Goal: Contribute content

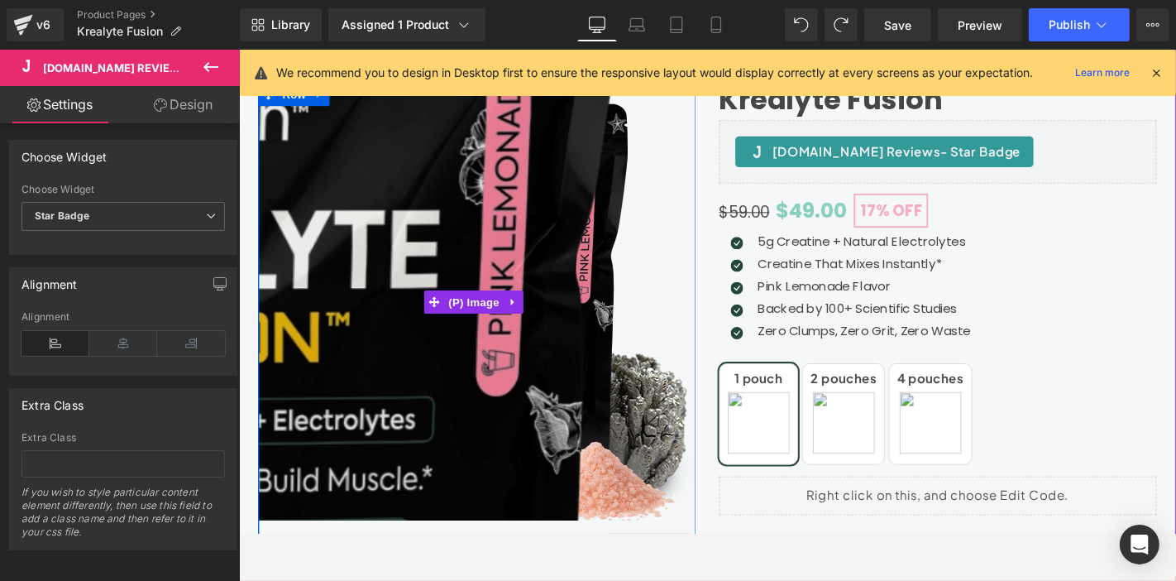
scroll to position [0, 12]
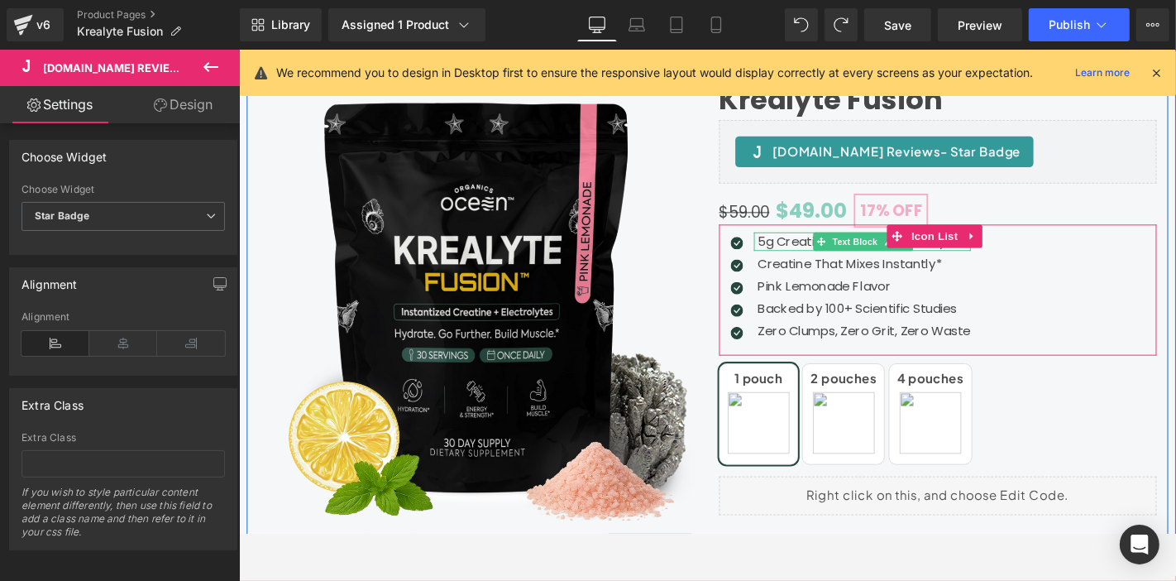
click at [852, 251] on span at bounding box center [860, 254] width 17 height 20
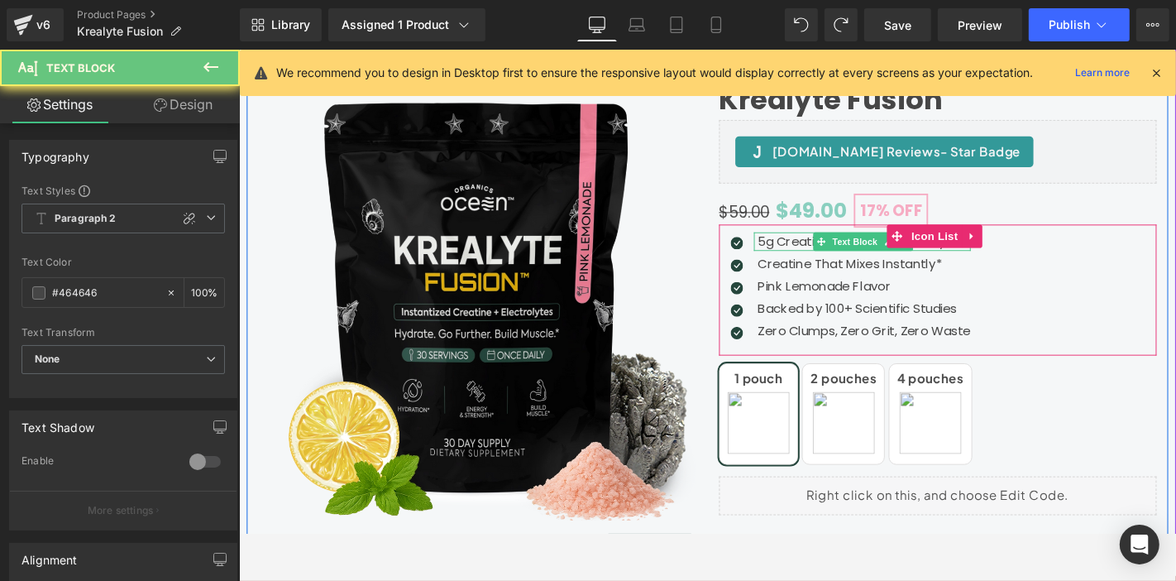
click at [831, 252] on p "5g Creatine + Natural Electrolytes" at bounding box center [907, 254] width 228 height 20
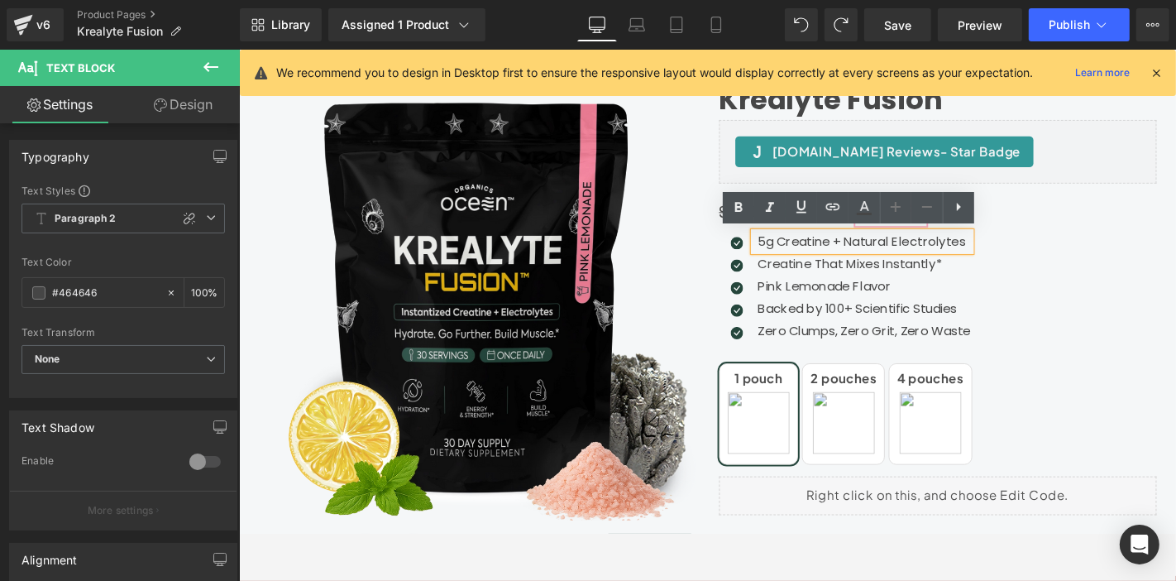
click at [908, 254] on p "5g Creatine + Natural Electrolytes" at bounding box center [907, 254] width 228 height 20
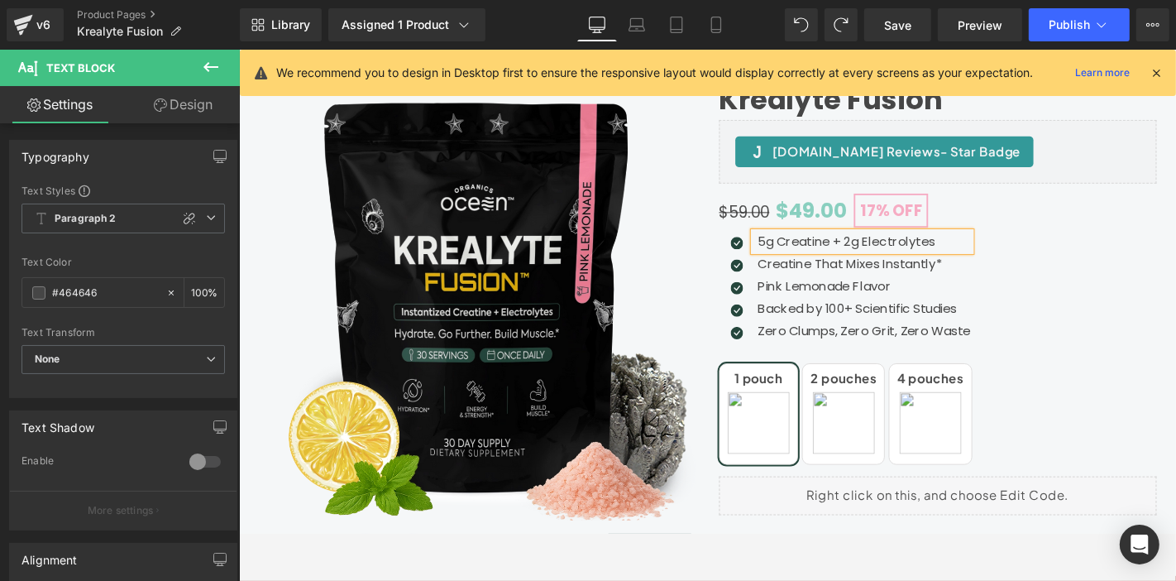
click at [1175, 280] on div "Icon 5g Creatine + 2g Electrolytes Text Block Icon Creatine That Mixes Instantl…" at bounding box center [984, 305] width 467 height 123
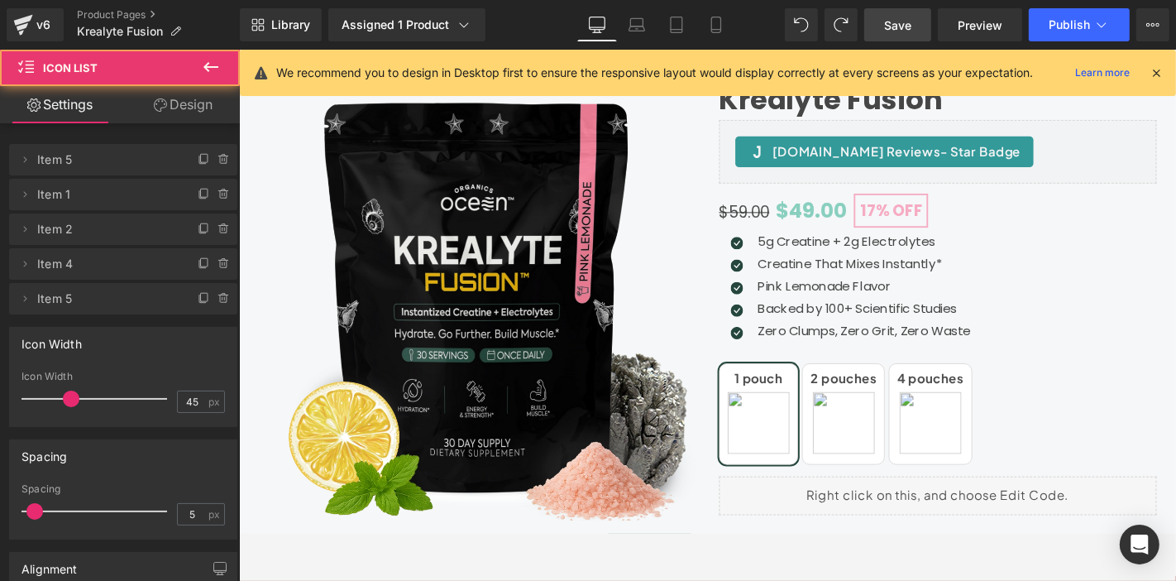
click at [899, 30] on span "Save" at bounding box center [897, 25] width 27 height 17
click at [1050, 28] on span "Publish" at bounding box center [1069, 24] width 41 height 13
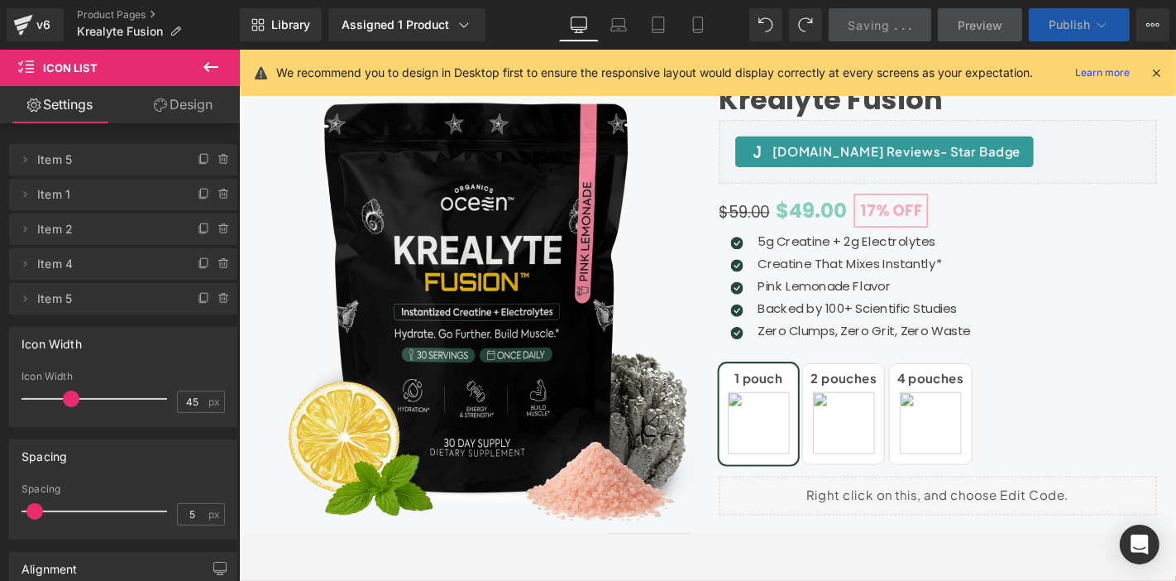
click at [1050, 28] on span "Publish" at bounding box center [1069, 24] width 41 height 13
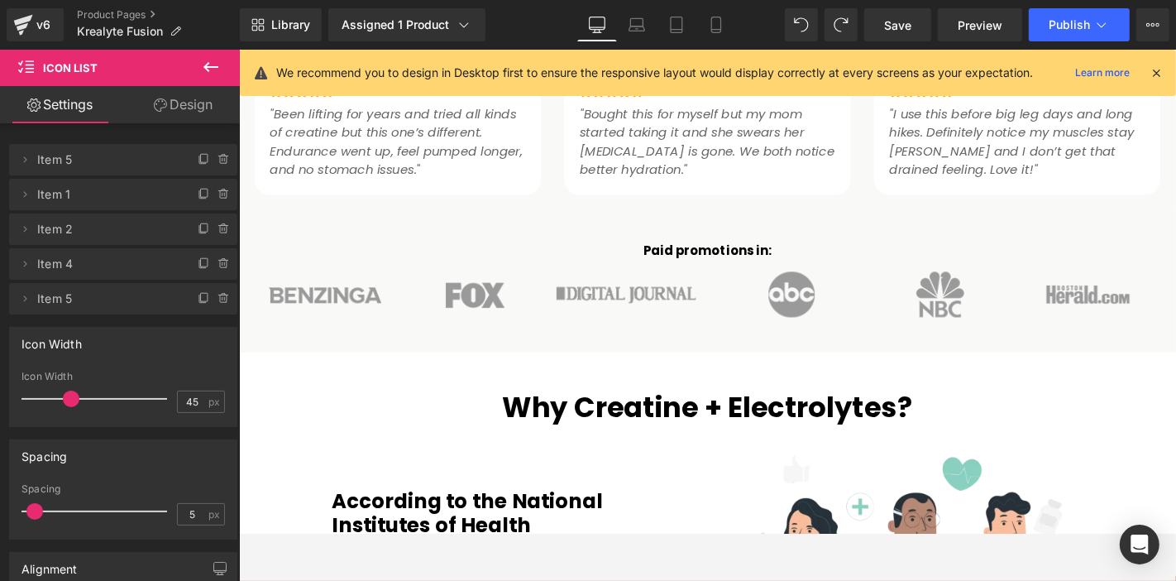
scroll to position [1253, 3]
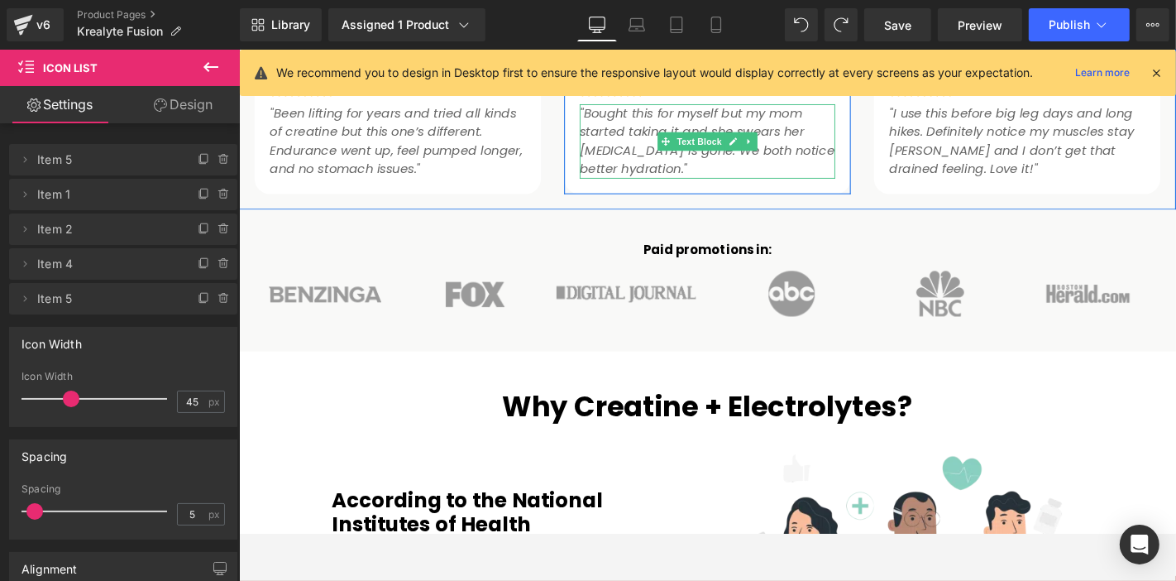
click at [702, 139] on span "Text Block" at bounding box center [729, 147] width 55 height 20
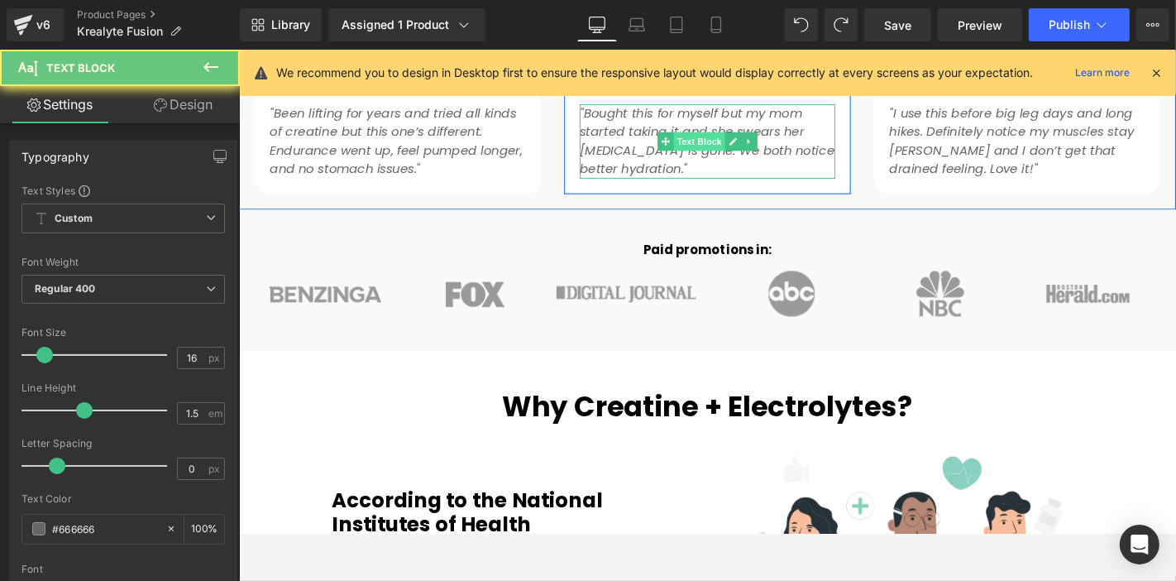
click at [702, 139] on span "Text Block" at bounding box center [729, 147] width 55 height 20
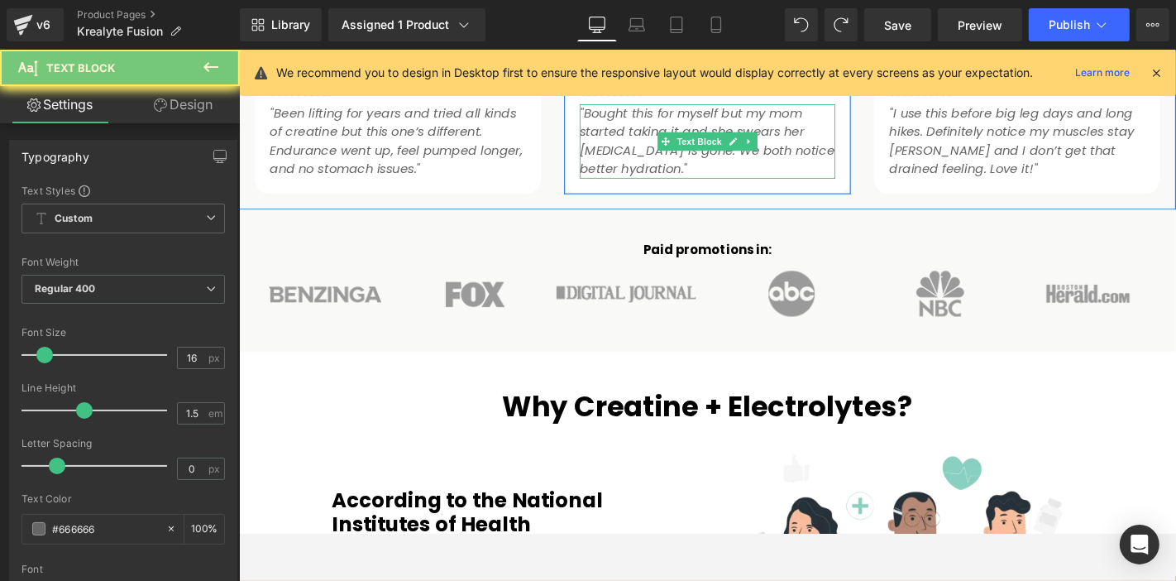
click at [653, 140] on icon ""Bought this for myself but my mom started taking it and she swears her [MEDICA…" at bounding box center [738, 146] width 272 height 79
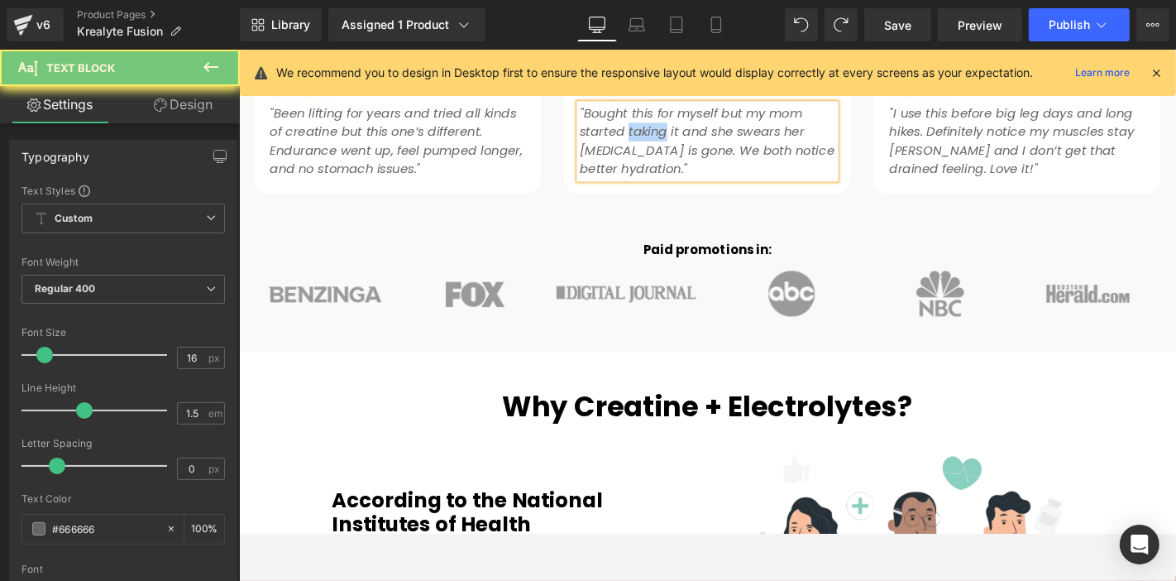
click at [653, 140] on icon ""Bought this for myself but my mom started taking it and she swears her [MEDICA…" at bounding box center [738, 146] width 272 height 79
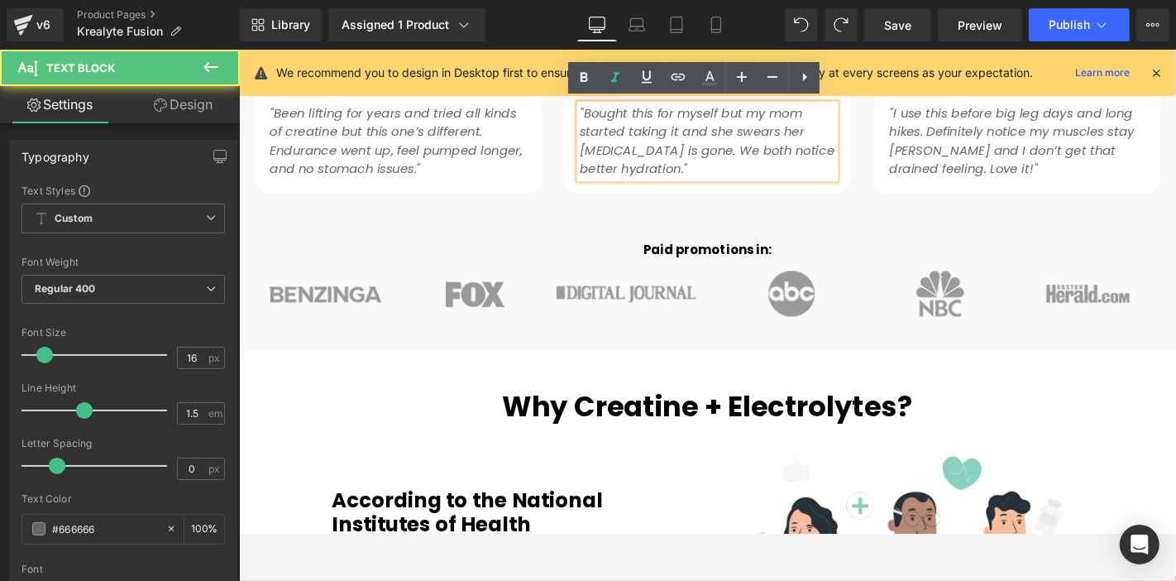
click at [638, 138] on icon ""Bought this for myself but my mom started taking it and she swears her [MEDICA…" at bounding box center [738, 146] width 272 height 79
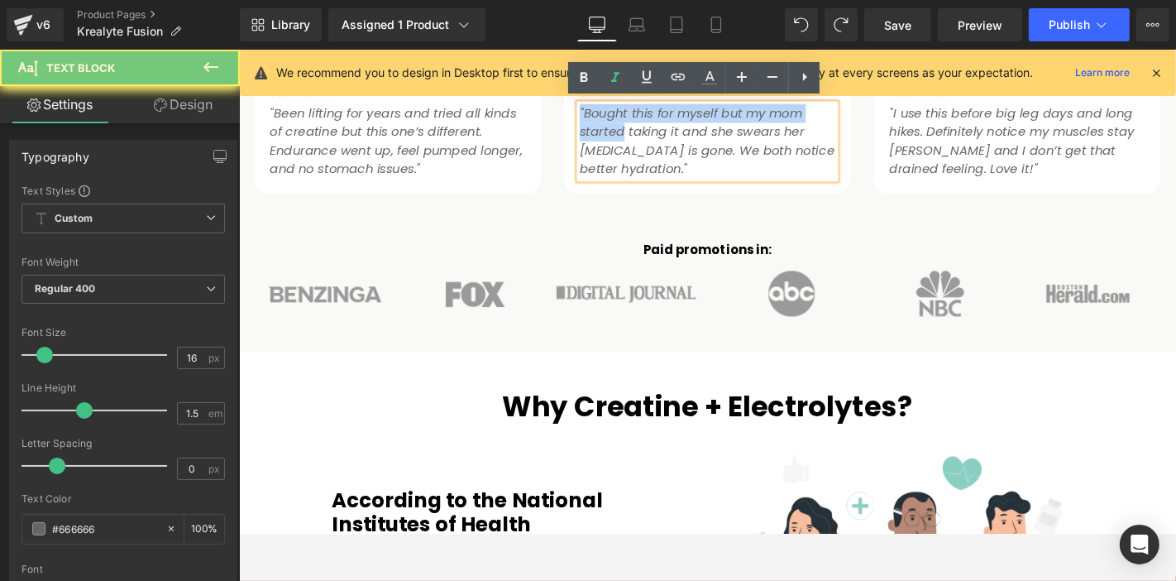
click at [638, 138] on icon ""Bought this for myself but my mom started taking it and she swears her [MEDICA…" at bounding box center [738, 146] width 272 height 79
paste div "To enrich screen reader interactions, please activate Accessibility in Grammarl…"
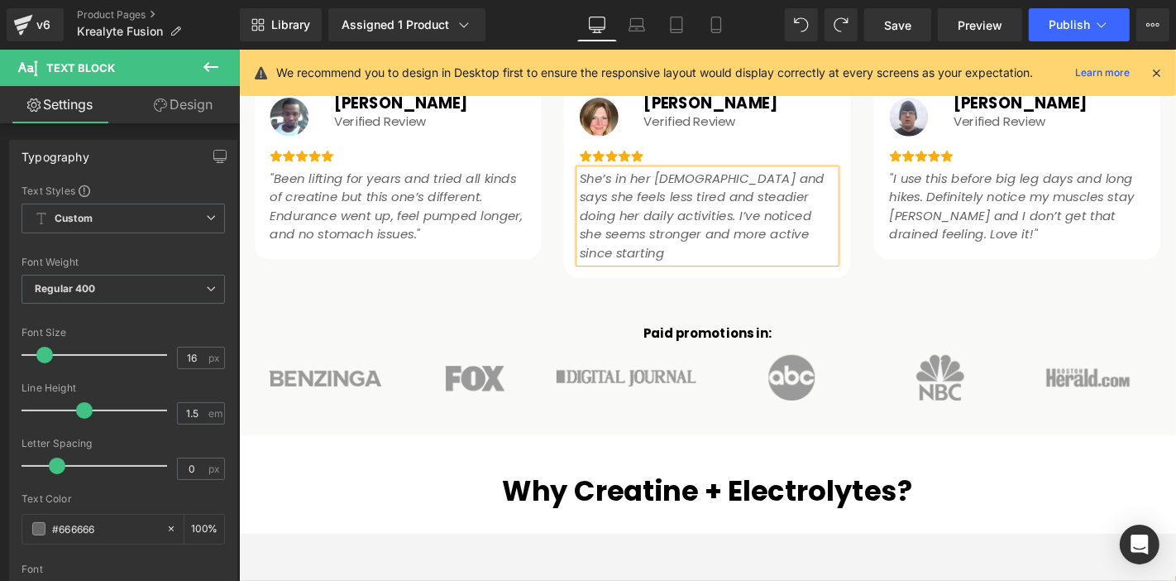
scroll to position [1182, 3]
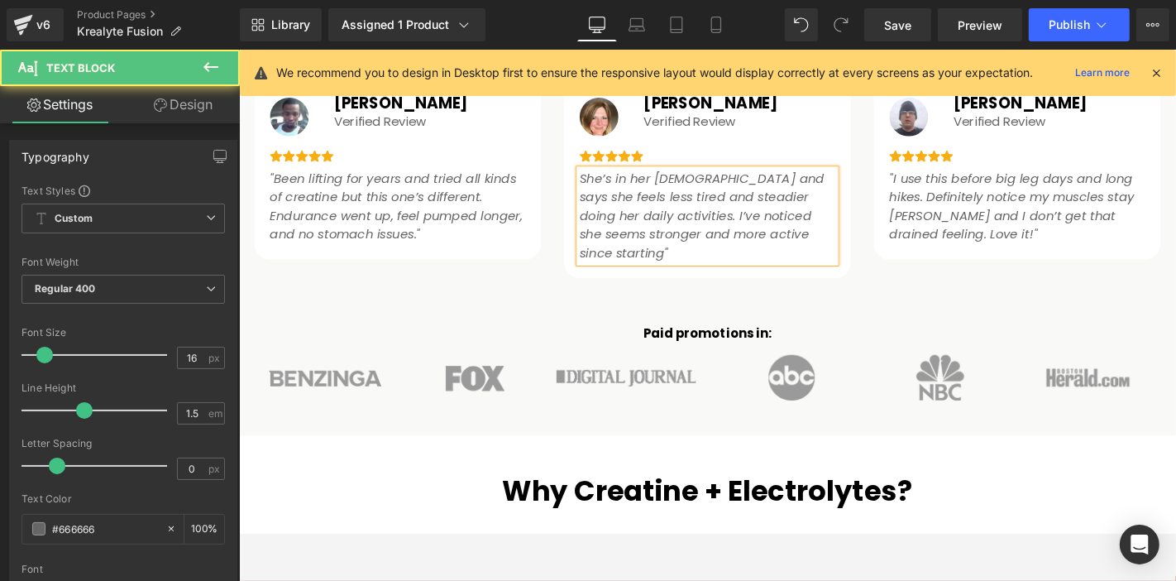
click at [684, 236] on icon "She’s in her [DEMOGRAPHIC_DATA] and says she feels less tired and steadier doin…" at bounding box center [732, 226] width 261 height 98
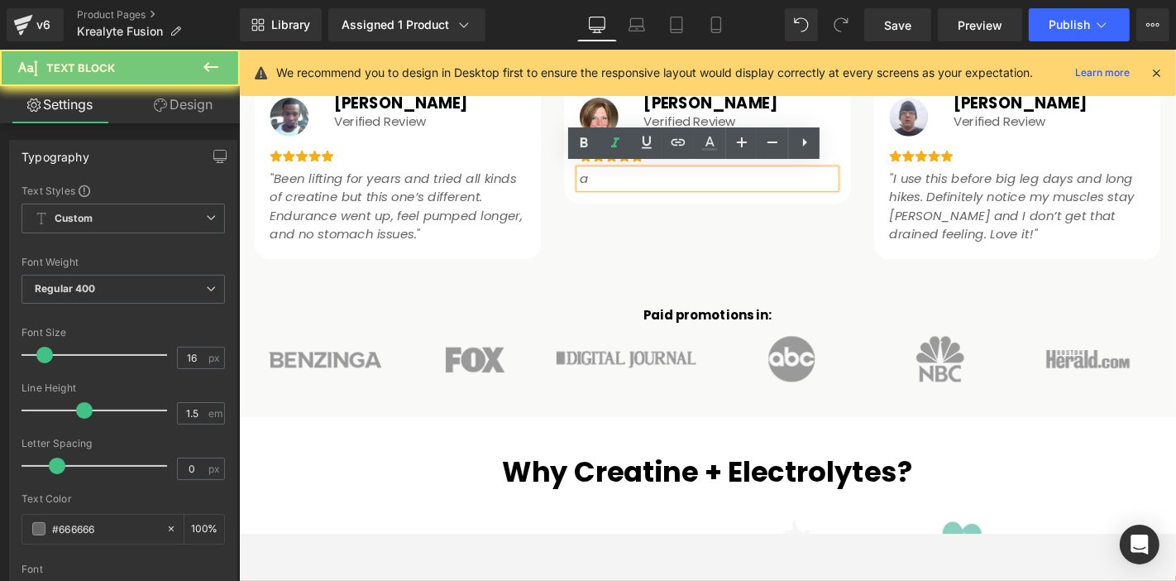
click at [684, 236] on div "Image Image Image [PERSON_NAME] Heading Verified Review Text Block Row "Been li…" at bounding box center [738, 163] width 993 height 235
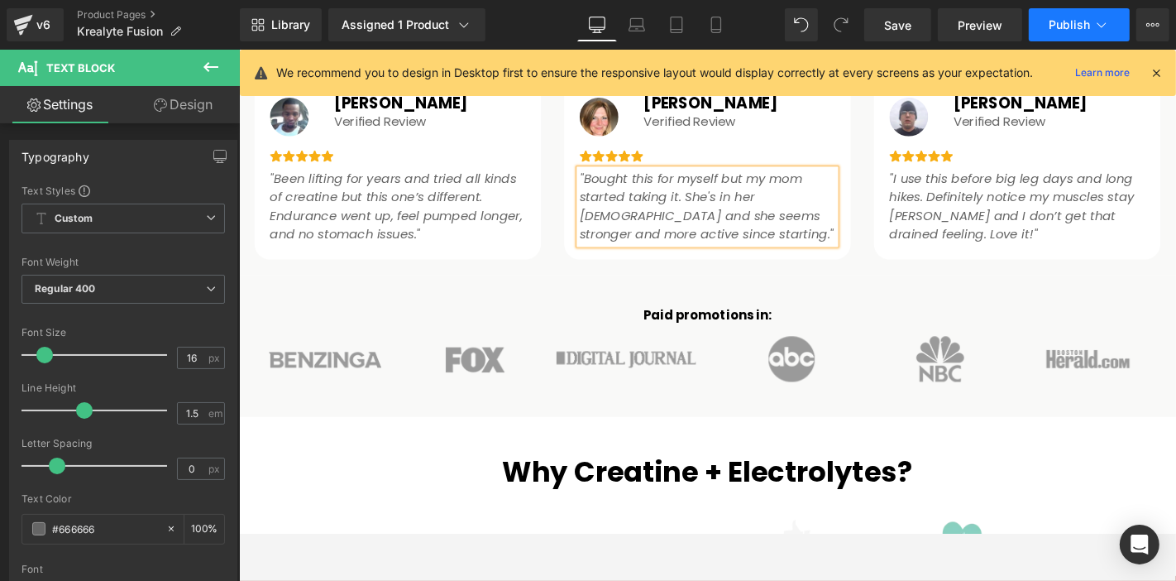
click at [1057, 24] on span "Publish" at bounding box center [1069, 24] width 41 height 13
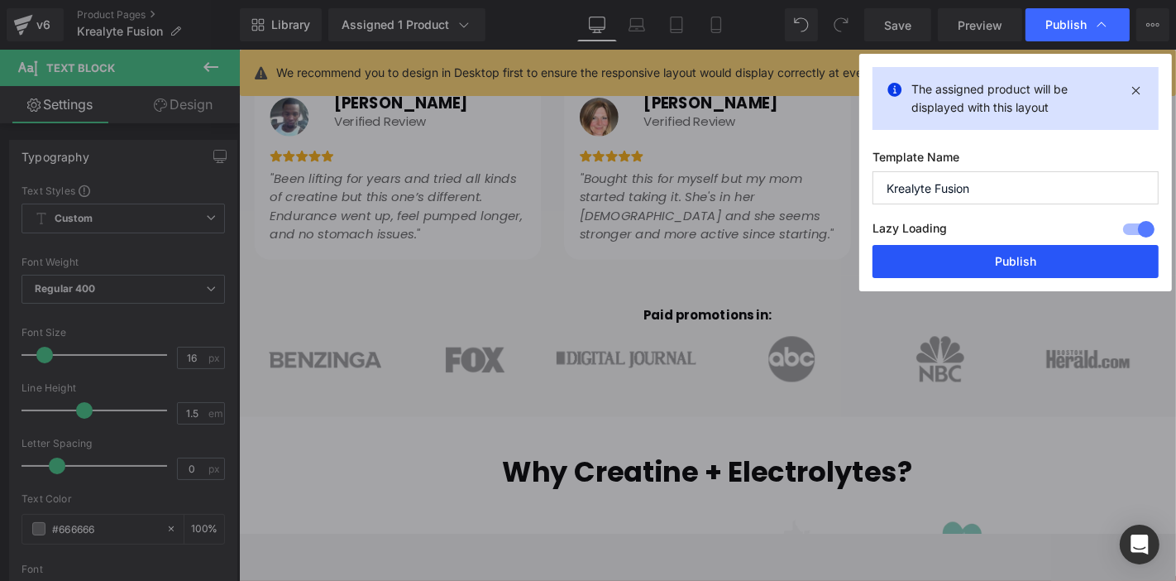
click at [997, 273] on button "Publish" at bounding box center [1016, 261] width 286 height 33
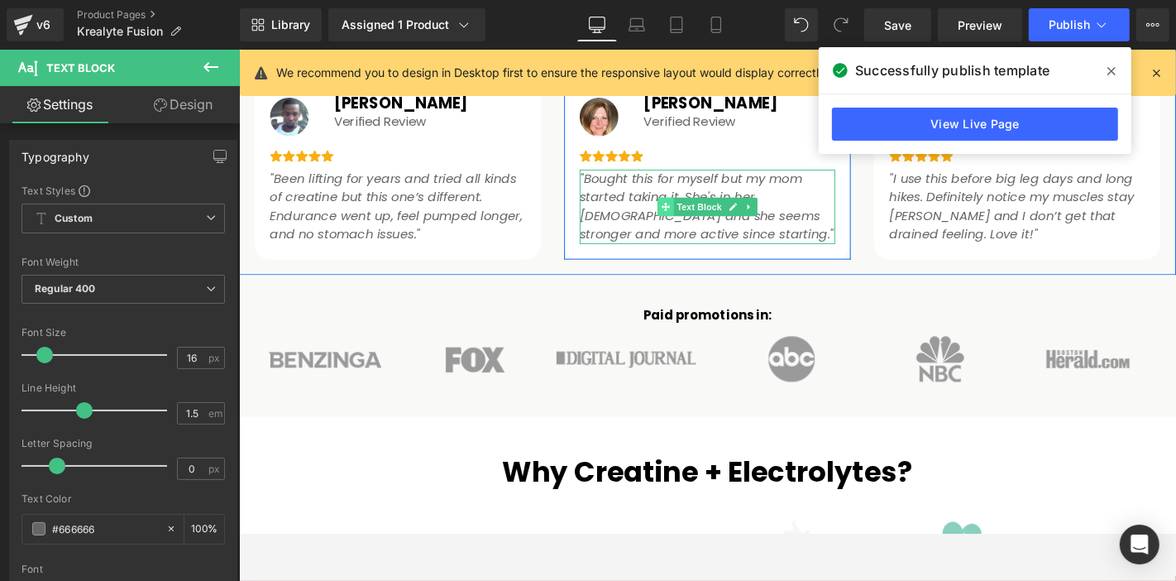
click at [689, 215] on icon at bounding box center [693, 217] width 9 height 10
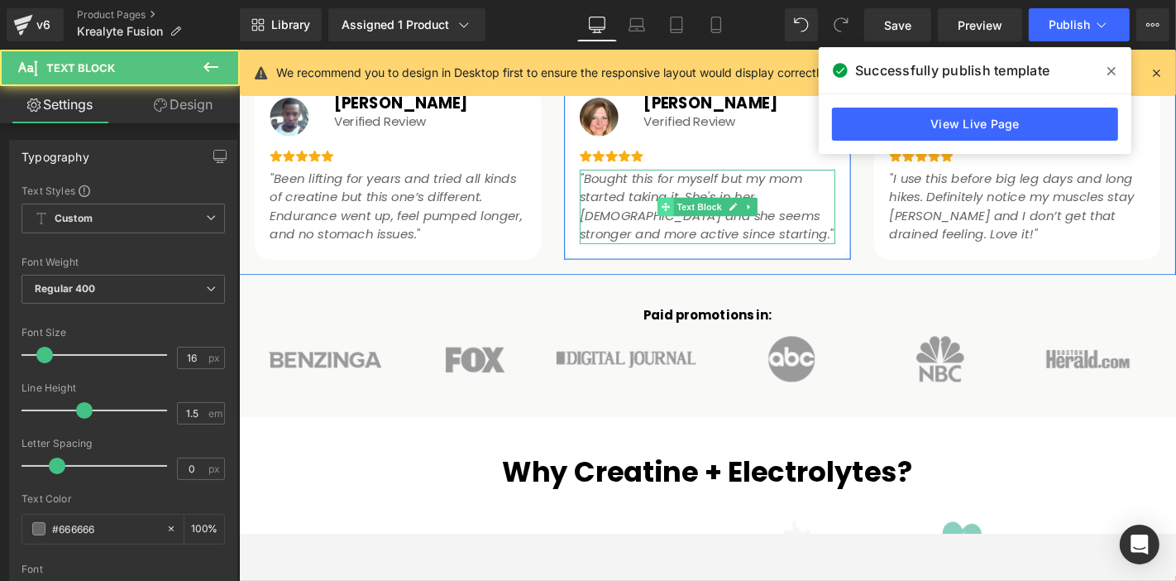
click at [689, 215] on icon at bounding box center [693, 217] width 9 height 10
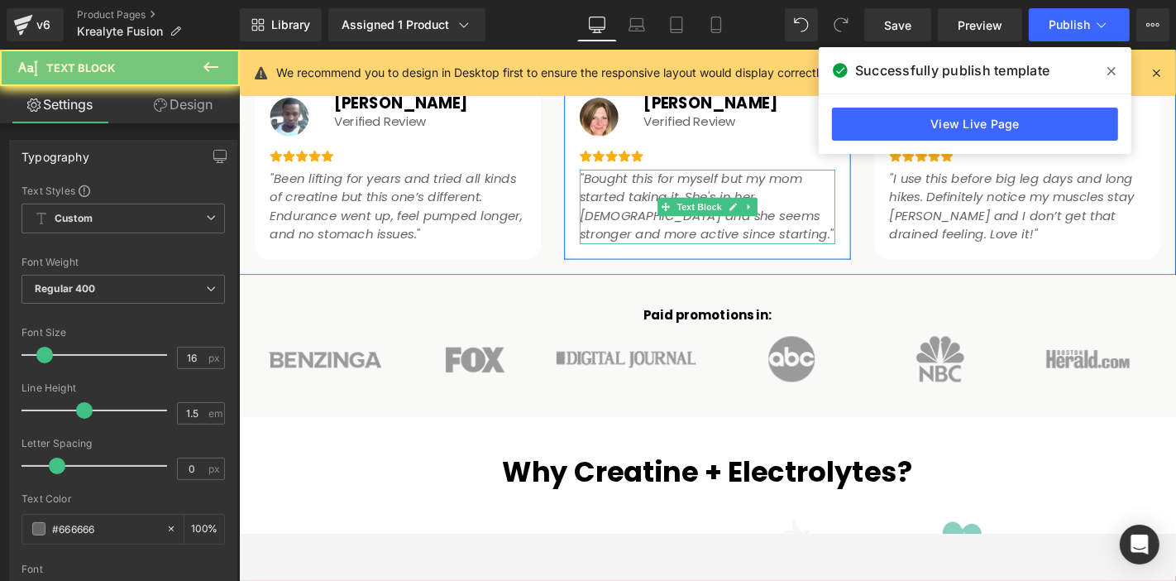
click at [646, 210] on icon ""Bought this for myself but my mom started taking it. She's in her [DEMOGRAPHIC…" at bounding box center [737, 216] width 271 height 79
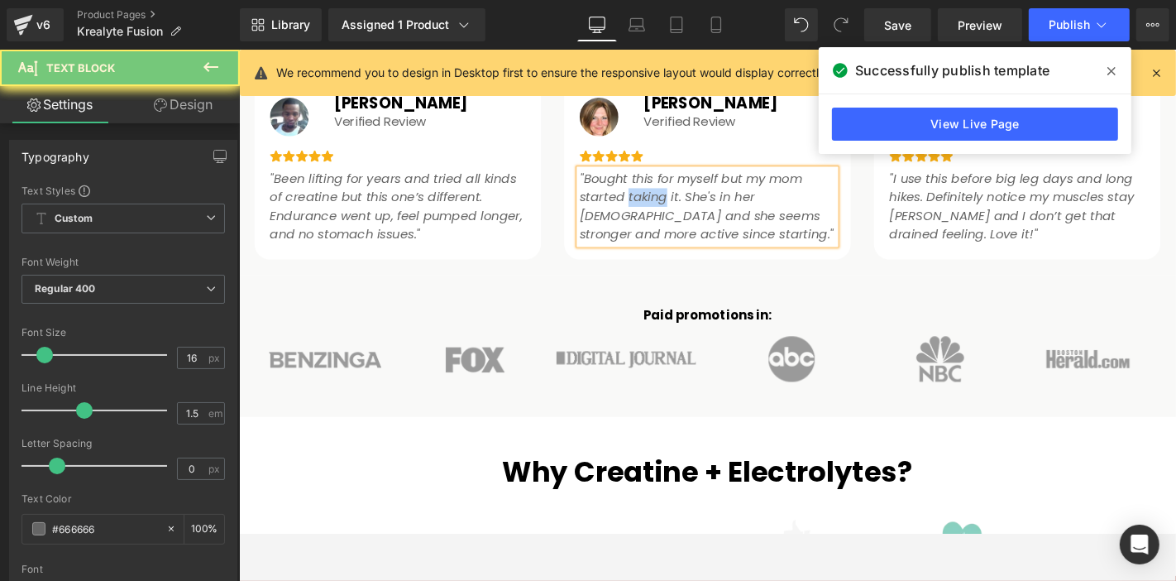
click at [646, 210] on icon ""Bought this for myself but my mom started taking it. She's in her [DEMOGRAPHIC…" at bounding box center [737, 216] width 271 height 79
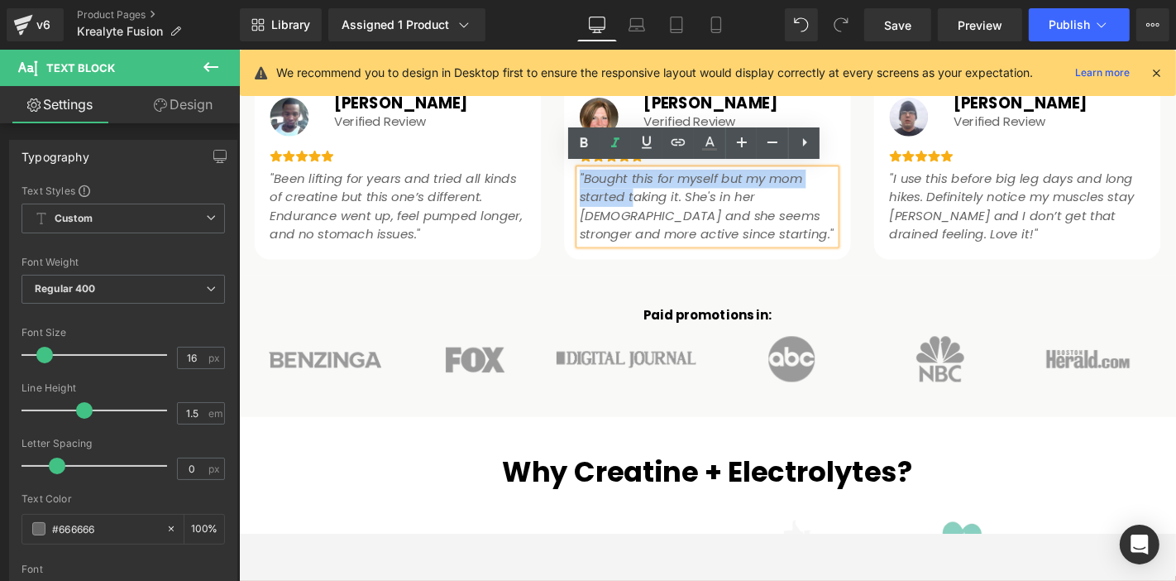
click at [646, 210] on icon ""Bought this for myself but my mom started taking it. She's in her [DEMOGRAPHIC…" at bounding box center [737, 216] width 271 height 79
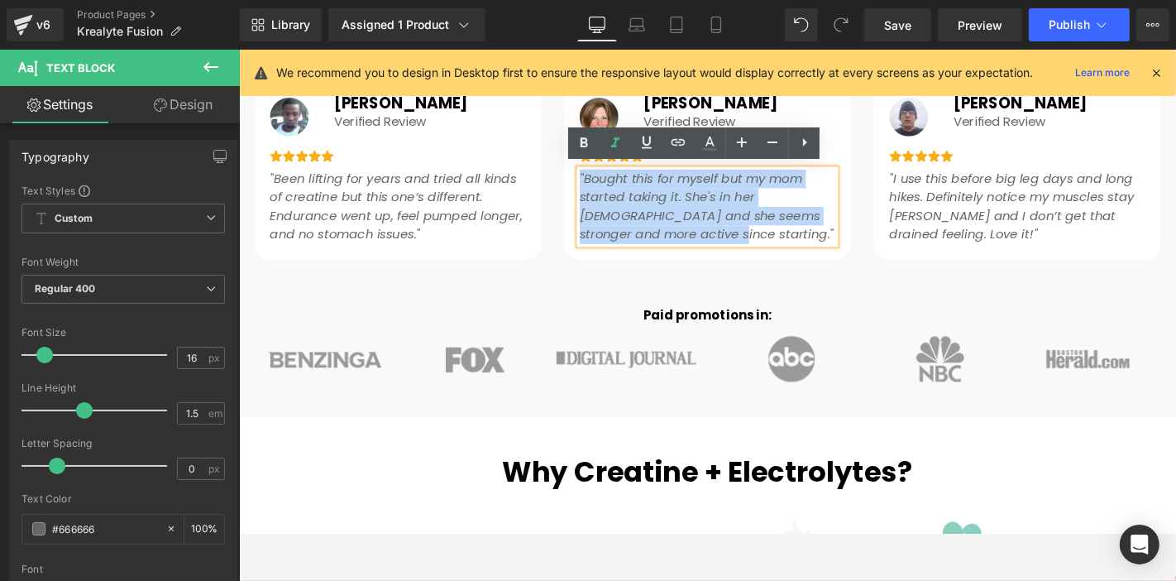
copy icon ""Bought this for myself but my mom started taking it. She's in her [DEMOGRAPHIC…"
